Goal: Task Accomplishment & Management: Manage account settings

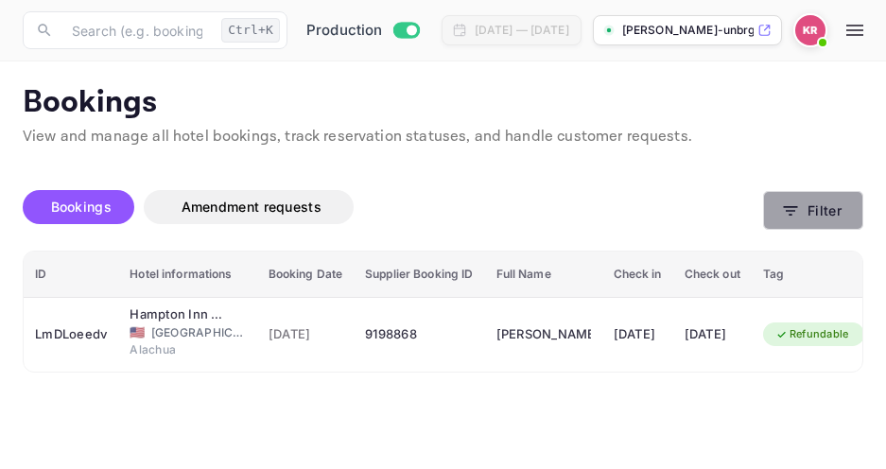
click at [792, 213] on icon "button" at bounding box center [790, 211] width 19 height 19
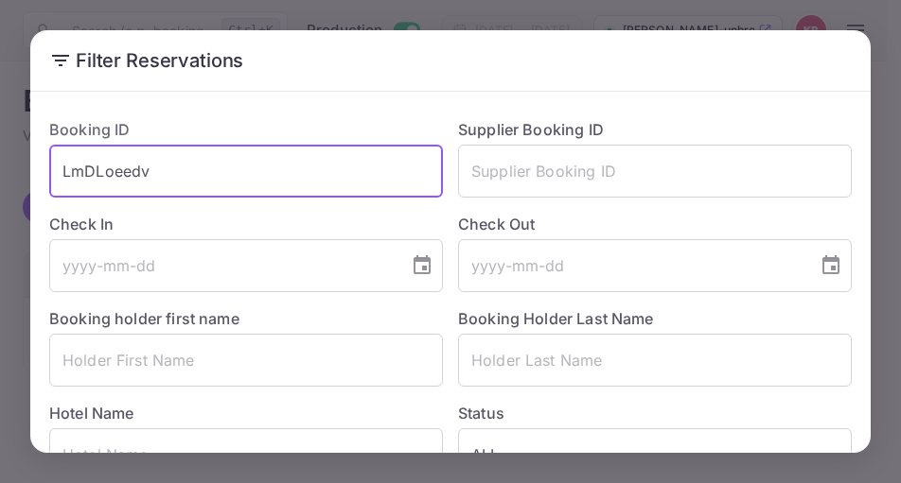
drag, startPoint x: 164, startPoint y: 178, endPoint x: 56, endPoint y: 169, distance: 108.2
click at [56, 169] on input "LmDLoeedv" at bounding box center [246, 171] width 394 height 53
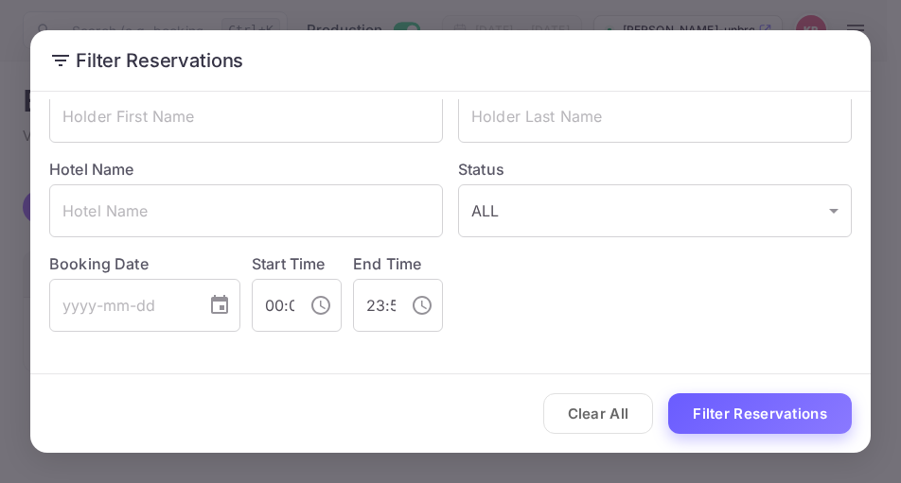
type input "AEZ1KyzAL"
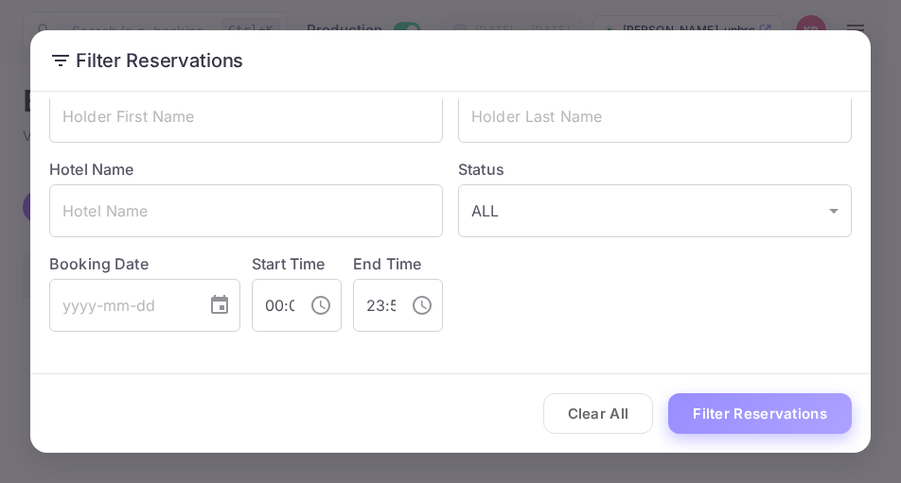
click at [716, 415] on button "Filter Reservations" at bounding box center [760, 414] width 184 height 41
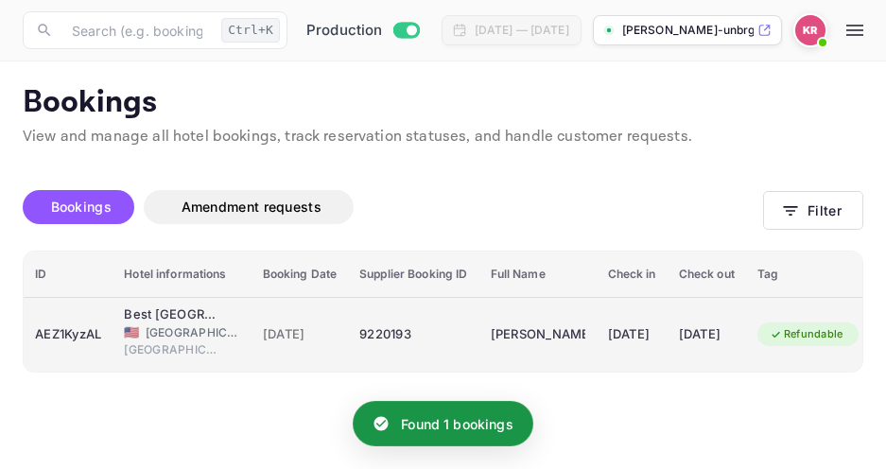
click at [297, 331] on span "[DATE]" at bounding box center [300, 335] width 75 height 21
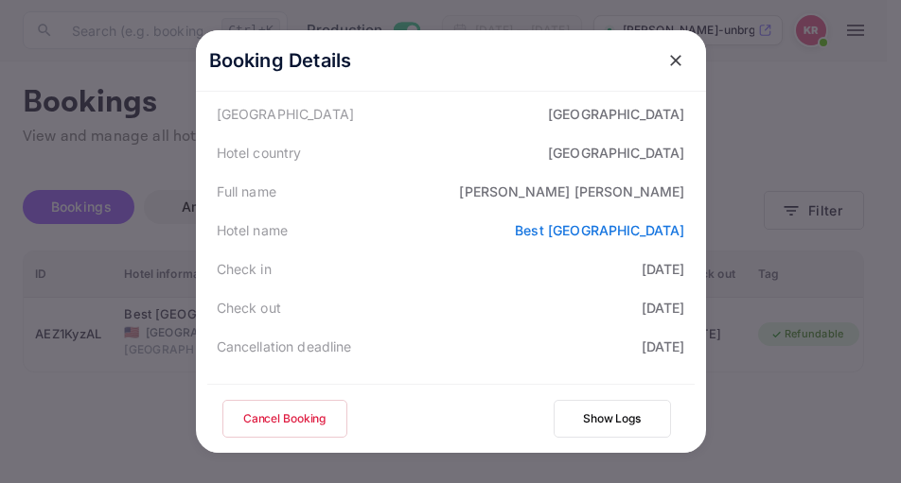
scroll to position [284, 0]
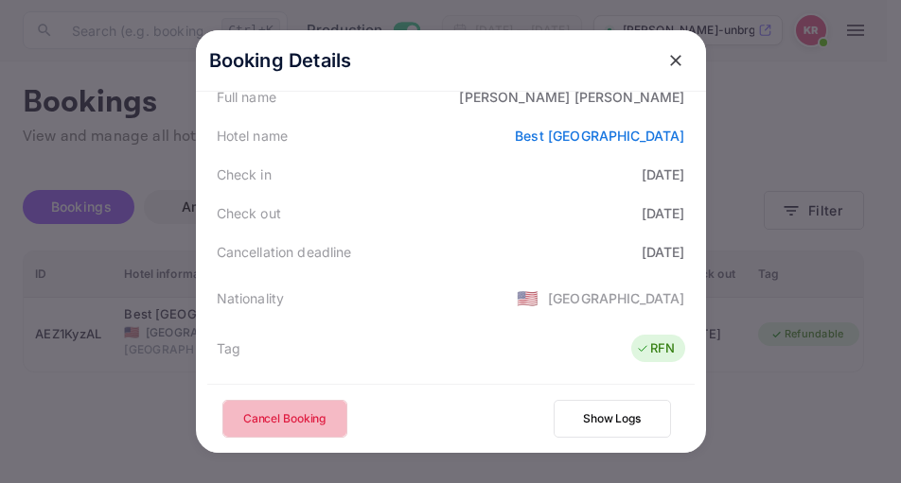
click at [229, 402] on button "Cancel Booking" at bounding box center [284, 419] width 125 height 38
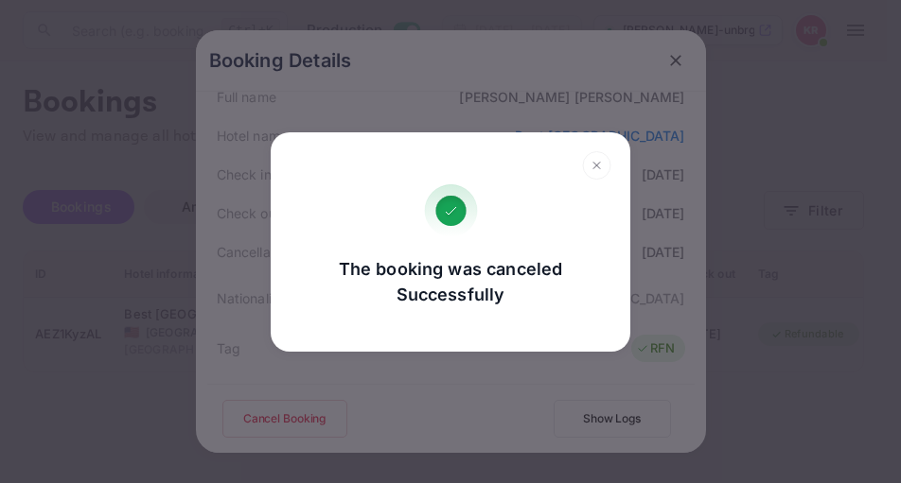
click at [447, 209] on icon at bounding box center [450, 211] width 30 height 30
drag, startPoint x: 586, startPoint y: 159, endPoint x: 589, endPoint y: 168, distance: 10.2
click at [586, 160] on icon at bounding box center [596, 165] width 29 height 28
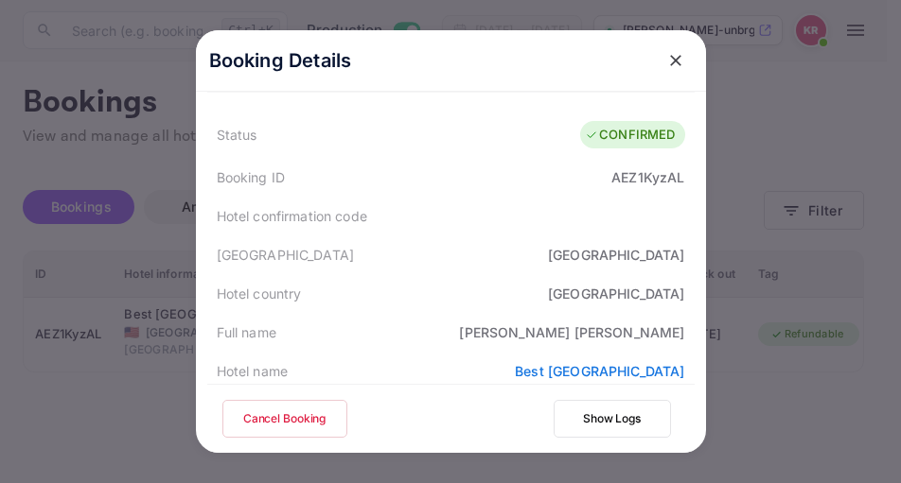
scroll to position [95, 0]
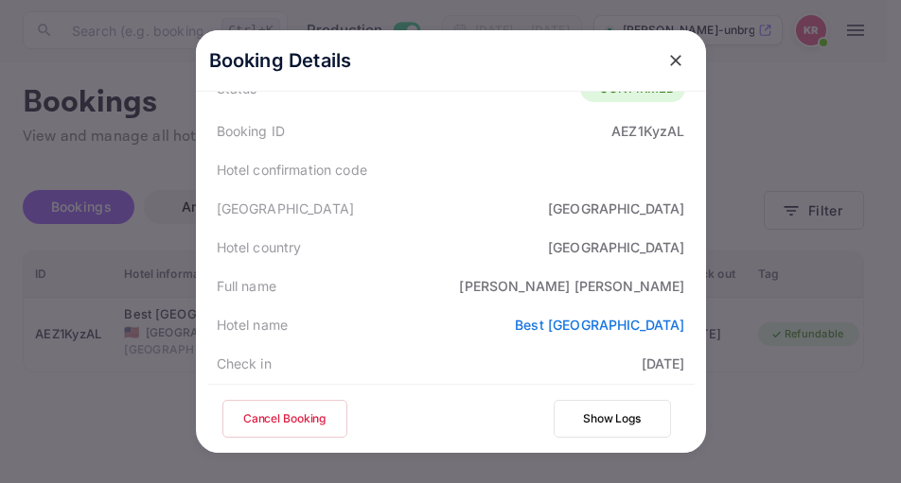
click at [295, 429] on button "Cancel Booking" at bounding box center [284, 419] width 125 height 38
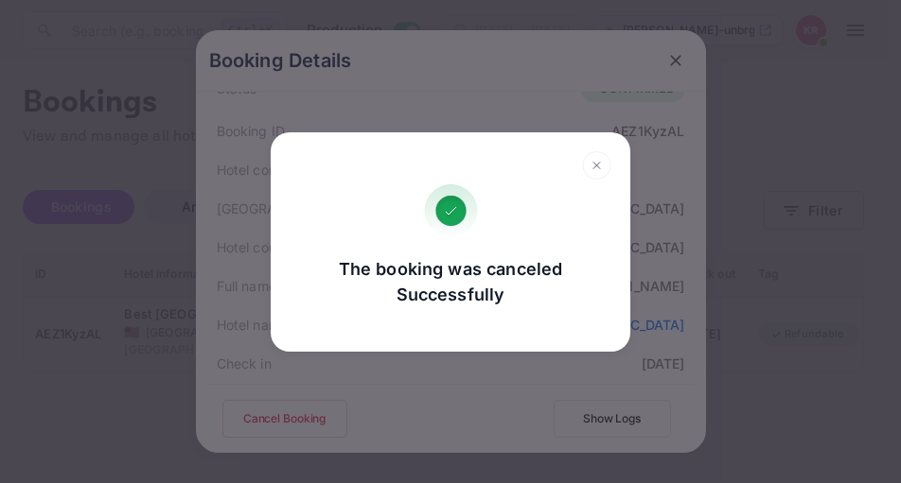
click at [465, 405] on div "The booking was canceled Successfully Go, back Yes, cancel" at bounding box center [450, 241] width 901 height 483
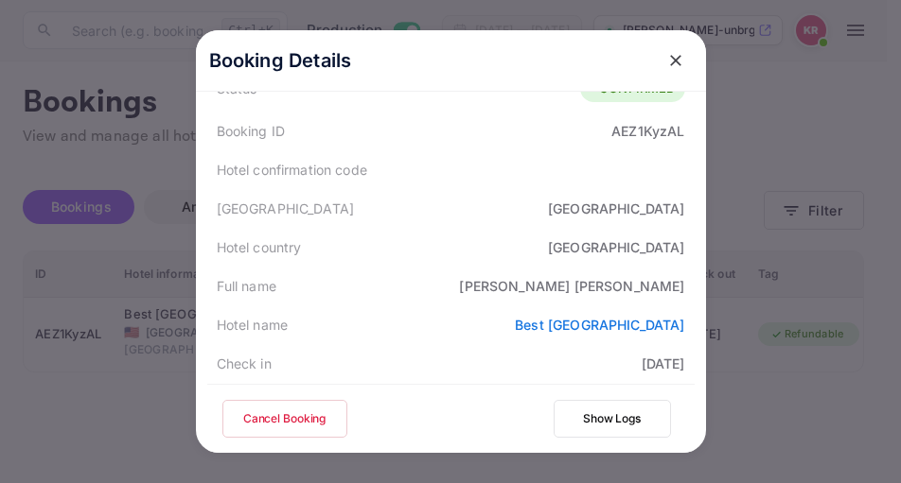
scroll to position [0, 0]
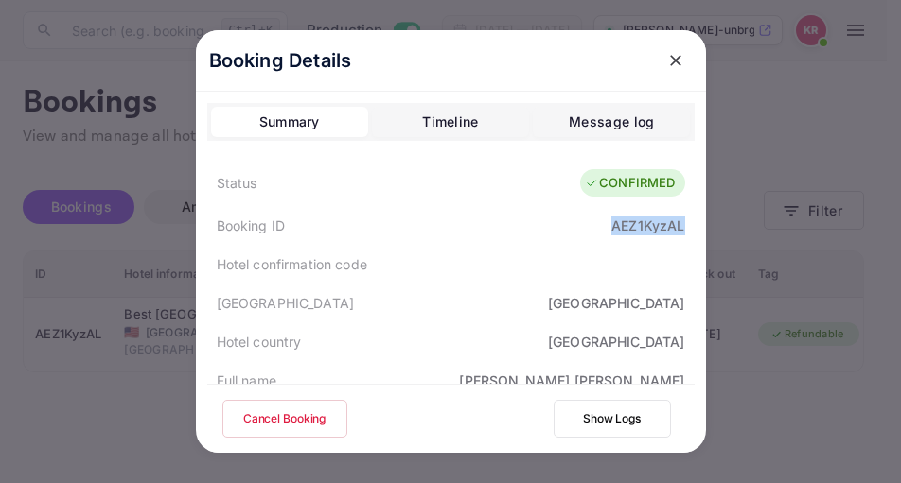
drag, startPoint x: 679, startPoint y: 227, endPoint x: 605, endPoint y: 228, distance: 74.7
click at [605, 228] on div "Booking ID AEZ1KyzAL" at bounding box center [450, 225] width 487 height 39
copy div "AEZ1KyzAL"
click at [275, 416] on button "Cancel Booking" at bounding box center [284, 419] width 125 height 38
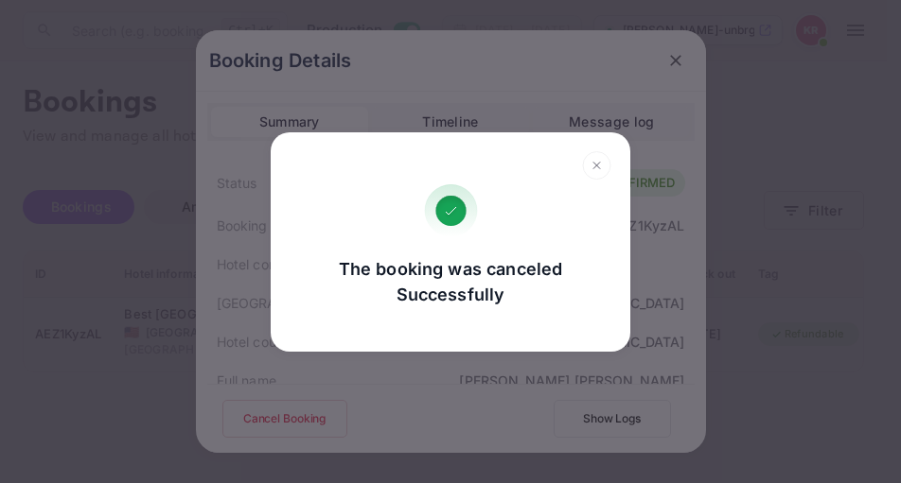
click at [597, 170] on icon at bounding box center [596, 165] width 29 height 28
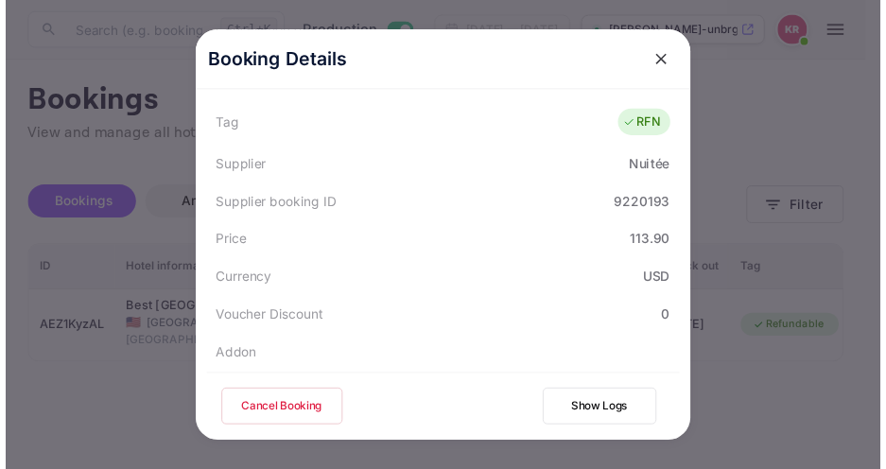
scroll to position [95, 0]
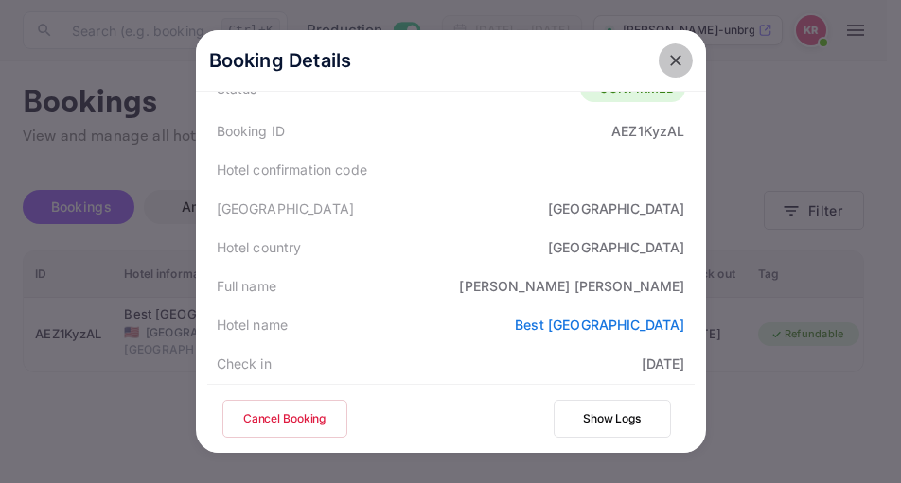
click at [666, 61] on icon "close" at bounding box center [675, 60] width 19 height 19
